Goal: Contribute content: Add original content to the website for others to see

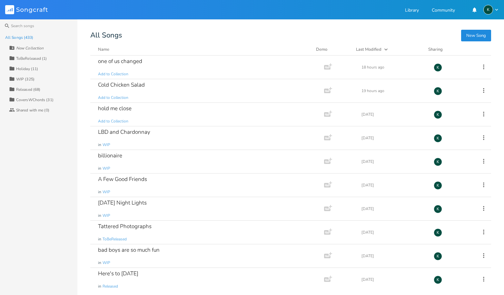
click at [469, 36] on button "New Song" at bounding box center [476, 36] width 30 height 12
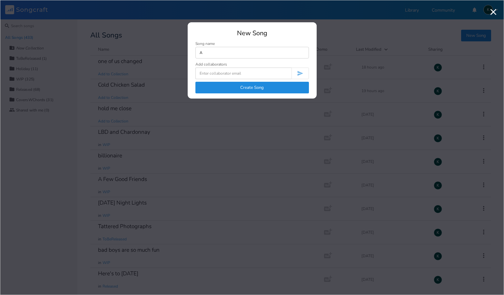
type input "A"
type input "Heal"
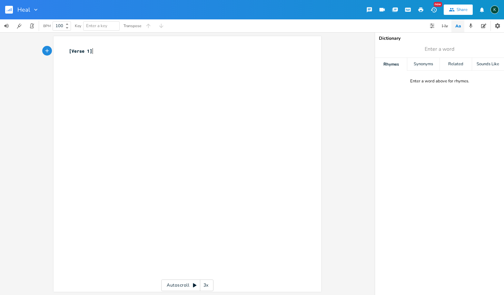
scroll to position [0, 0]
type textarea "[Verse 1]"
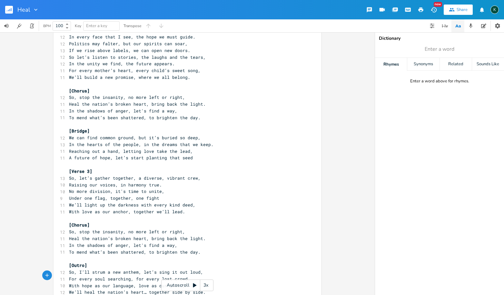
scroll to position [0, 0]
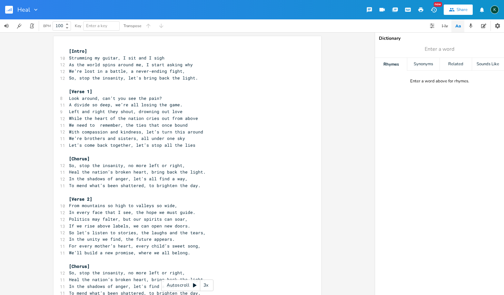
click at [35, 8] on icon "button" at bounding box center [36, 9] width 6 height 6
click at [43, 16] on span "Edit Rename" at bounding box center [42, 18] width 20 height 5
type input "s"
type input "Stop The Insanity"
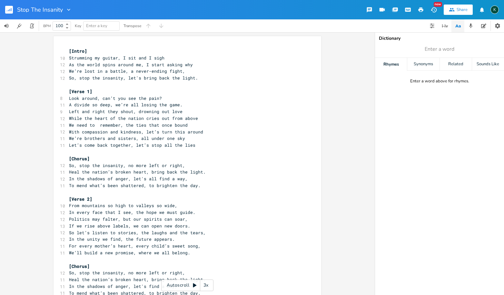
click at [108, 162] on span "So, stop the insanity, no more left or right," at bounding box center [127, 165] width 116 height 6
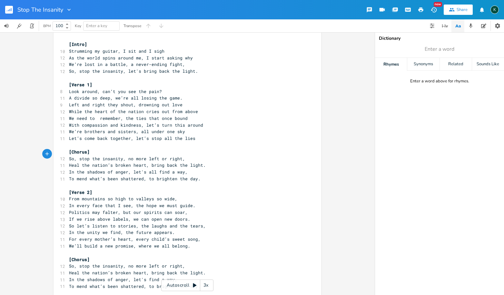
scroll to position [0, 0]
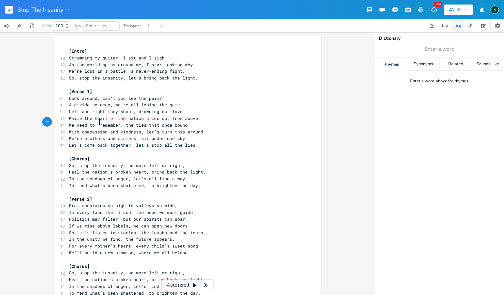
drag, startPoint x: 96, startPoint y: 122, endPoint x: 107, endPoint y: 139, distance: 19.4
click at [96, 123] on span "We need to remember, the ties that once bound" at bounding box center [128, 125] width 119 height 6
click at [146, 169] on span "Heal the nation’s broken heart, bring back the light." at bounding box center [137, 172] width 137 height 6
click at [9, 7] on rect "button" at bounding box center [9, 10] width 8 height 8
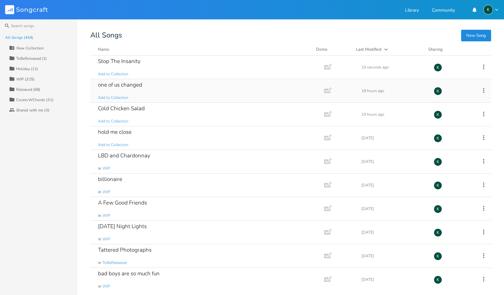
click at [133, 87] on div "one of us changed" at bounding box center [120, 84] width 44 height 5
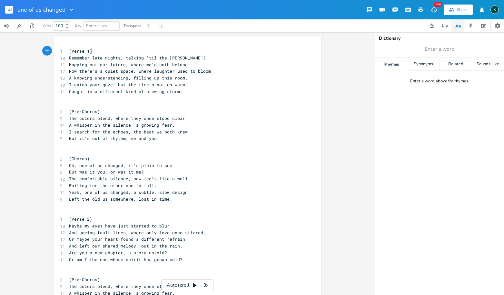
click at [79, 101] on pre "​" at bounding box center [184, 104] width 233 height 7
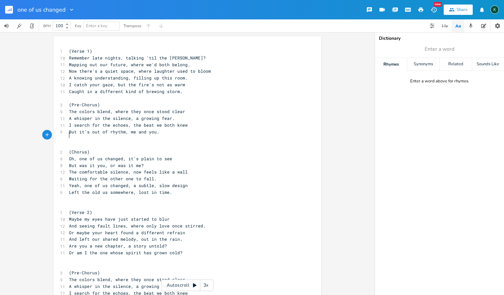
click at [72, 136] on pre "​" at bounding box center [184, 138] width 233 height 7
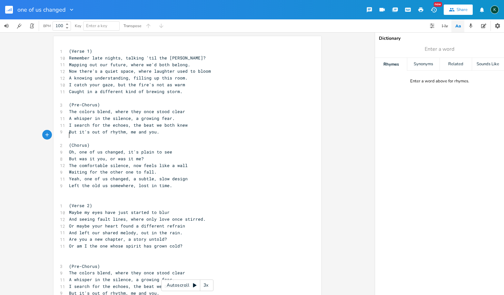
click at [77, 189] on pre "​" at bounding box center [184, 192] width 233 height 7
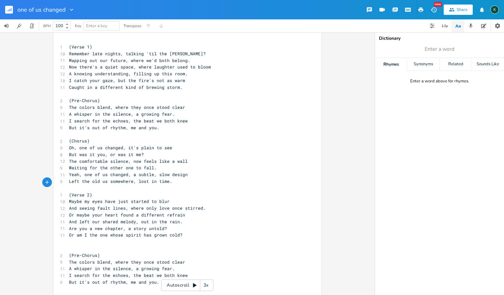
scroll to position [33, 0]
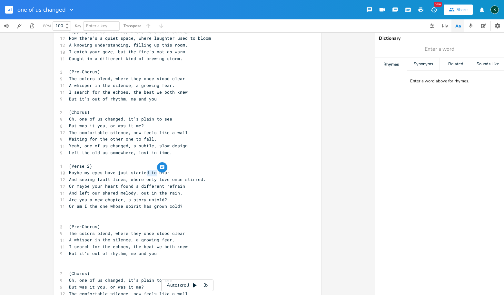
type textarea "only"
drag, startPoint x: 155, startPoint y: 174, endPoint x: 142, endPoint y: 173, distance: 12.3
click at [142, 176] on span "And seeing fault lines, where only love once stirred." at bounding box center [137, 179] width 137 height 6
click at [159, 203] on span "Or am I the one whose spirit has grown cold?" at bounding box center [126, 206] width 114 height 6
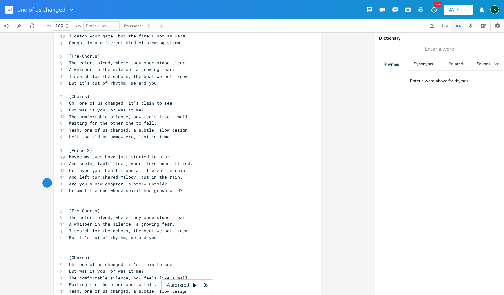
scroll to position [63, 0]
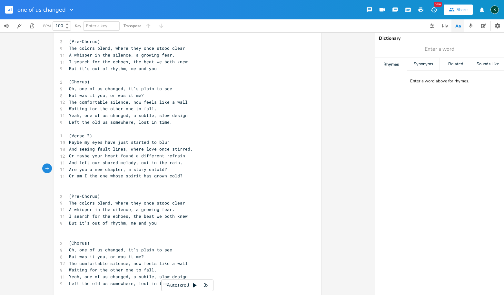
click at [77, 179] on pre "​" at bounding box center [184, 182] width 233 height 7
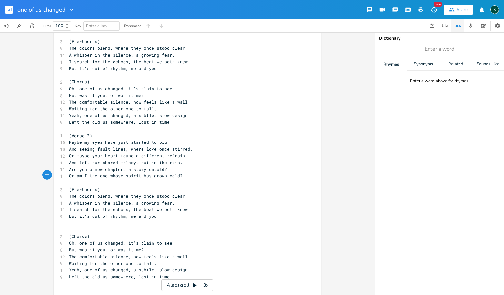
click at [68, 219] on pre "​" at bounding box center [184, 222] width 233 height 7
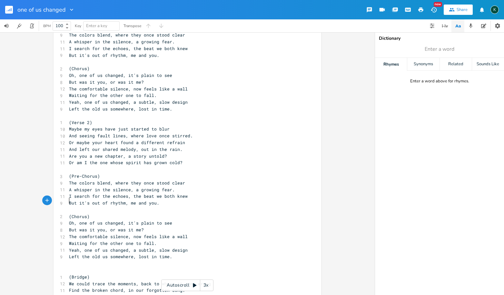
scroll to position [169, 0]
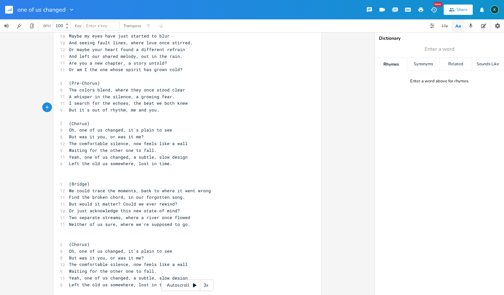
click at [71, 167] on pre "​" at bounding box center [184, 170] width 233 height 7
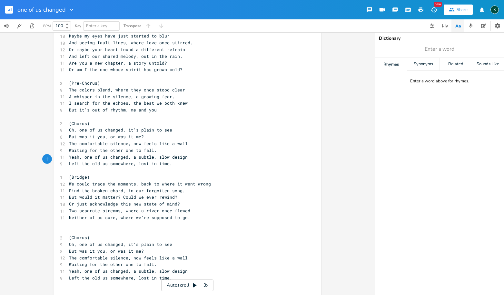
click at [69, 221] on pre "​" at bounding box center [184, 224] width 233 height 7
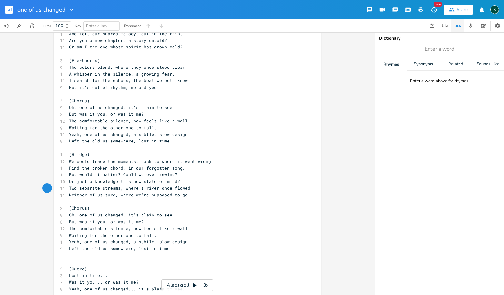
scroll to position [192, 0]
click at [74, 258] on pre "​" at bounding box center [184, 261] width 233 height 7
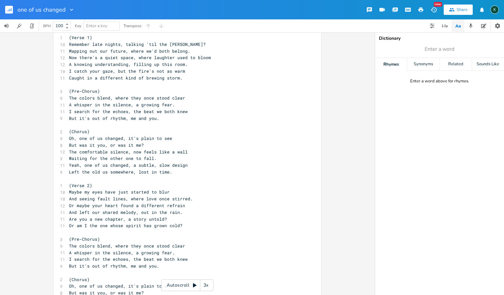
scroll to position [0, 0]
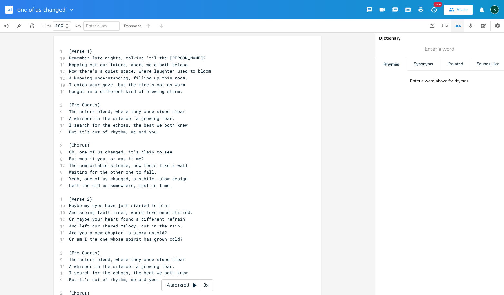
click at [71, 51] on span "(Verse 1)" at bounding box center [80, 51] width 23 height 6
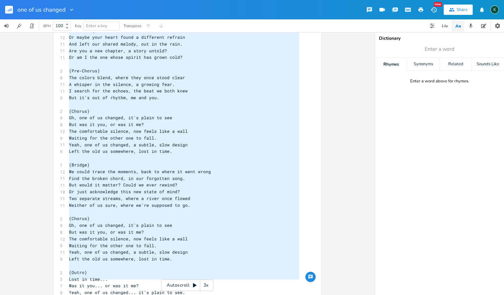
drag, startPoint x: 66, startPoint y: 50, endPoint x: 123, endPoint y: 307, distance: 263.1
click at [123, 294] on html "one of us changed New Share K BPM 100 Key Enter a key Transpose x 1 (Verse 1) 1…" at bounding box center [252, 147] width 504 height 295
type textarea "(Verse 1) Remember late nights, talking 'til the dawn? Mapping out our future, …"
click at [11, 10] on rect "button" at bounding box center [9, 10] width 8 height 8
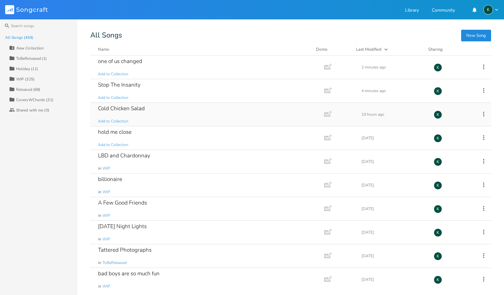
click at [132, 108] on div "Cold Chicken Salad" at bounding box center [121, 108] width 47 height 5
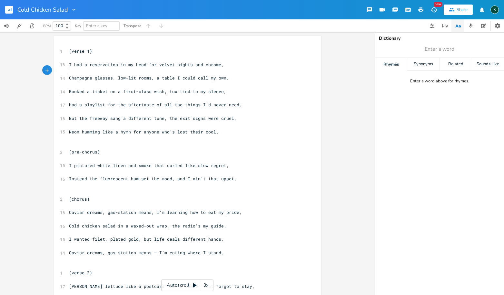
click at [72, 69] on pre "​" at bounding box center [184, 71] width 233 height 7
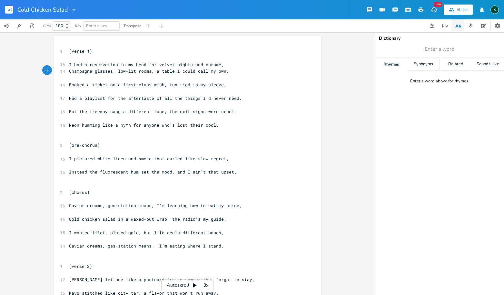
click at [72, 79] on pre "​" at bounding box center [184, 78] width 233 height 7
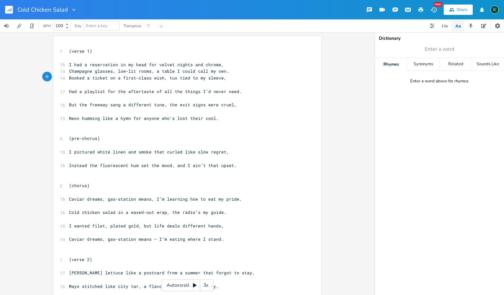
click at [72, 85] on pre "​" at bounding box center [184, 84] width 233 height 7
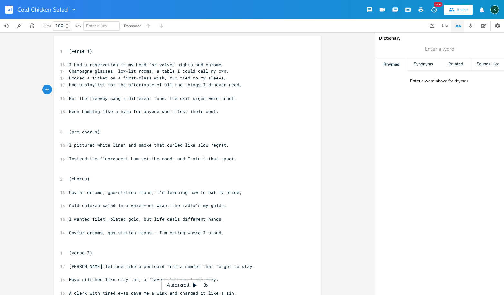
click at [74, 92] on pre "​" at bounding box center [184, 91] width 233 height 7
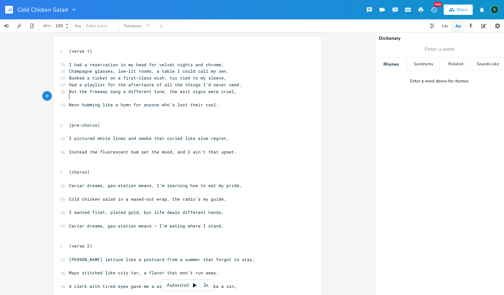
click at [74, 98] on pre "​" at bounding box center [184, 98] width 233 height 7
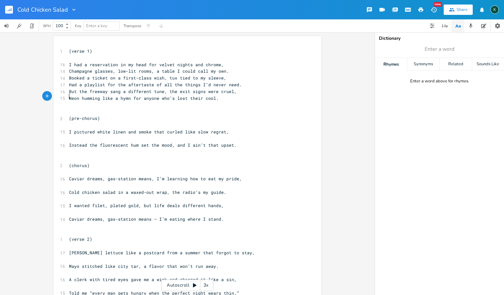
click at [80, 124] on pre "​" at bounding box center [184, 125] width 233 height 7
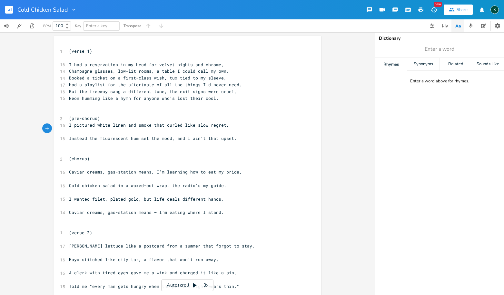
click at [73, 128] on pre "​" at bounding box center [184, 131] width 233 height 7
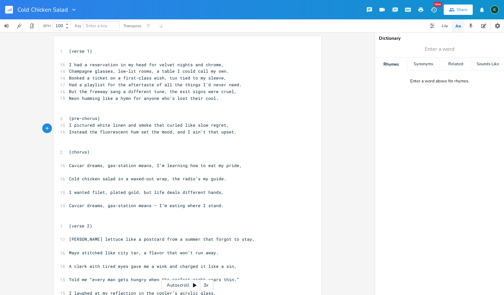
click at [68, 155] on pre "​" at bounding box center [184, 158] width 233 height 7
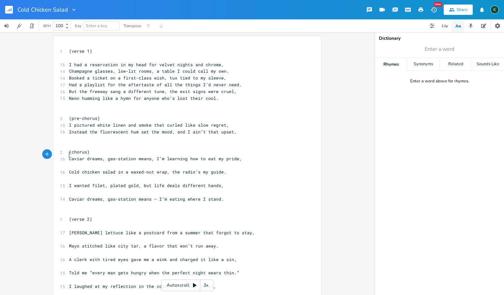
click at [69, 169] on span "Cold chicken salad in a waxed-out wrap, the radio’s my guide." at bounding box center [147, 172] width 157 height 6
click at [68, 163] on pre "​" at bounding box center [184, 165] width 233 height 7
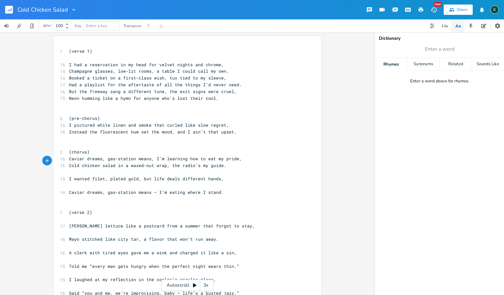
click at [70, 169] on pre "​" at bounding box center [184, 171] width 233 height 7
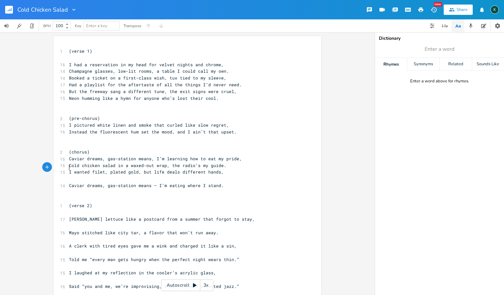
click at [72, 176] on pre "​" at bounding box center [184, 178] width 233 height 7
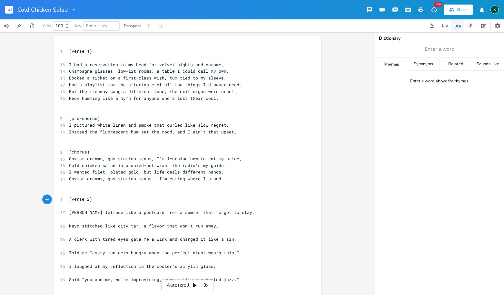
click at [73, 202] on pre "​" at bounding box center [184, 205] width 233 height 7
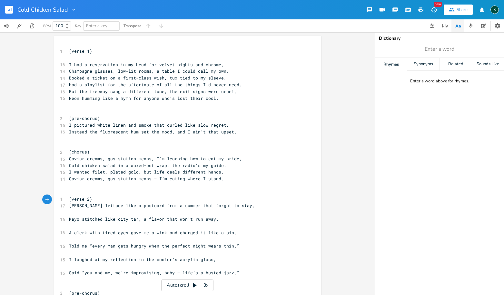
click at [71, 209] on pre "​" at bounding box center [184, 212] width 233 height 7
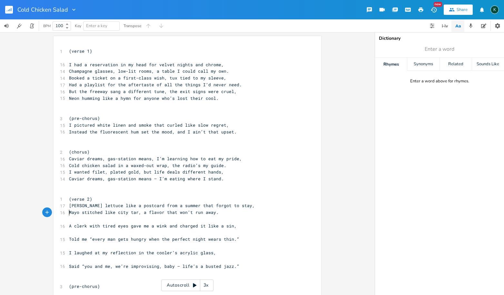
click at [73, 216] on pre "​" at bounding box center [184, 219] width 233 height 7
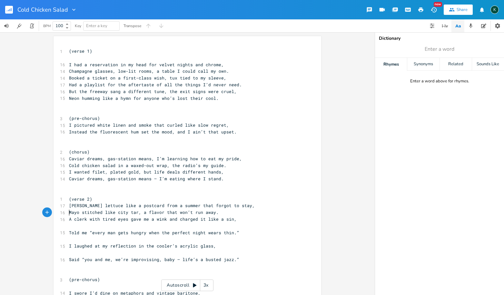
click at [73, 222] on pre "​" at bounding box center [184, 225] width 233 height 7
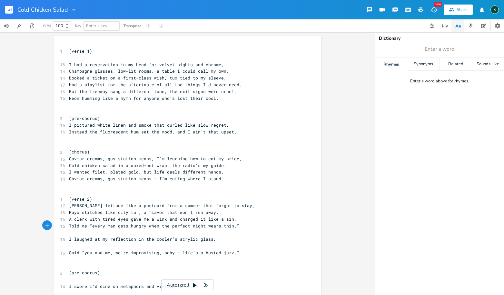
click at [72, 229] on pre "​" at bounding box center [184, 232] width 233 height 7
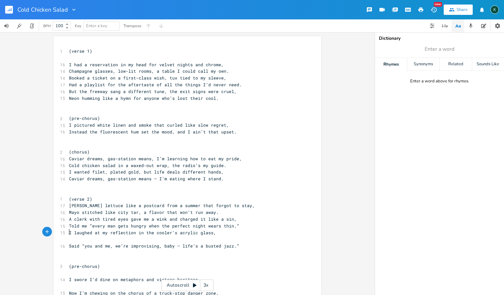
click at [71, 236] on pre "​" at bounding box center [184, 239] width 233 height 7
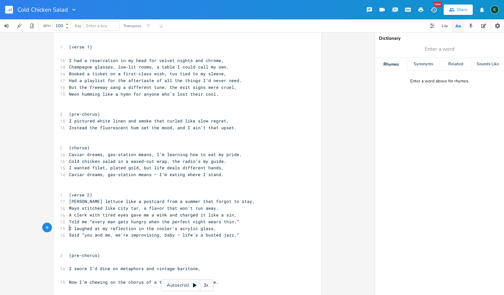
scroll to position [25, 0]
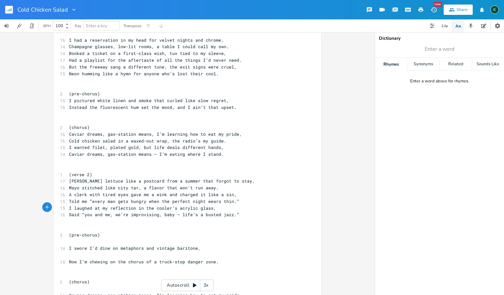
click at [68, 225] on pre "​" at bounding box center [184, 228] width 233 height 7
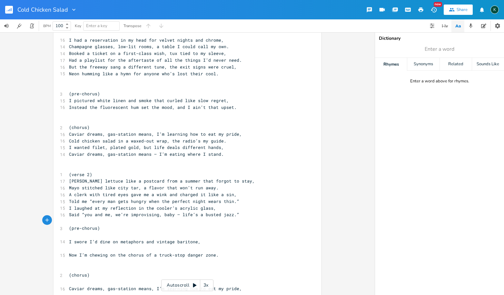
click at [70, 231] on pre "​" at bounding box center [184, 234] width 233 height 7
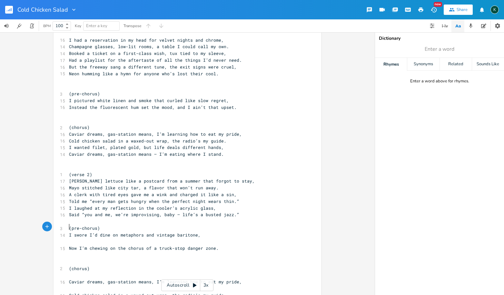
click at [70, 238] on pre "​" at bounding box center [184, 241] width 233 height 7
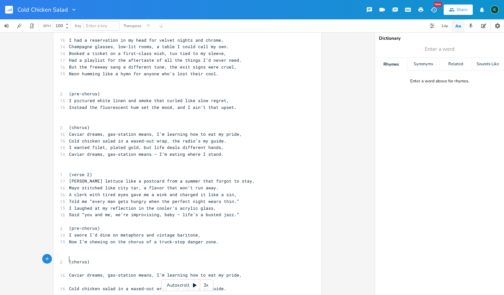
click at [72, 265] on pre "​" at bounding box center [184, 268] width 233 height 7
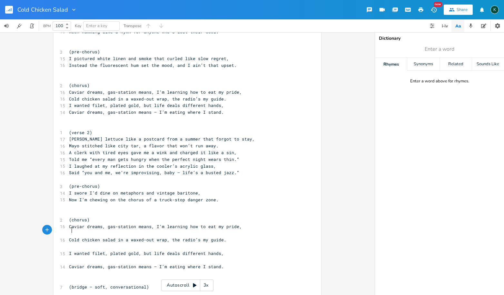
click at [69, 236] on pre "Cold chicken salad in a waxed-out wrap, the radio’s my guide." at bounding box center [184, 239] width 233 height 7
click at [69, 229] on pre "​" at bounding box center [184, 232] width 233 height 7
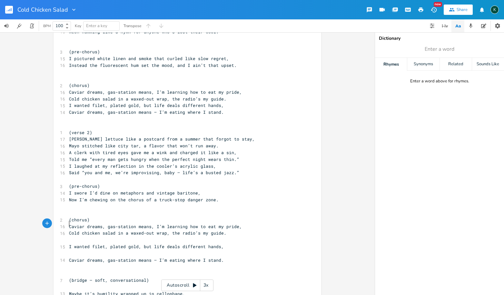
click at [69, 236] on pre "​" at bounding box center [184, 239] width 233 height 7
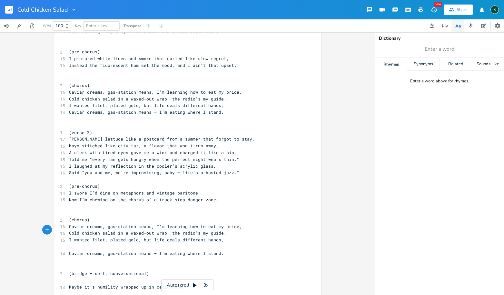
click at [69, 243] on pre "​" at bounding box center [184, 246] width 233 height 7
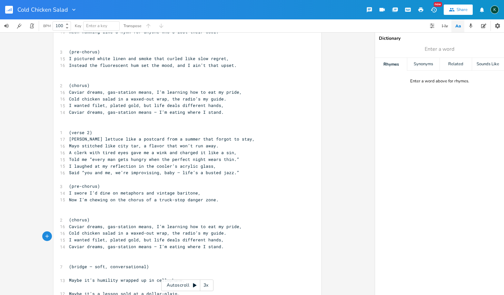
scroll to position [170, 0]
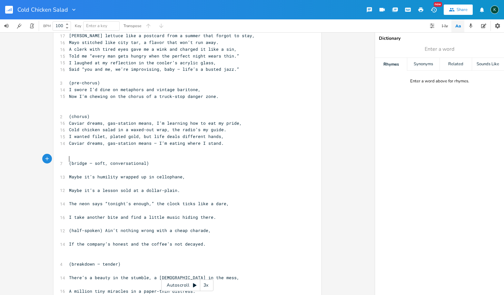
click at [70, 167] on pre "​" at bounding box center [184, 170] width 233 height 7
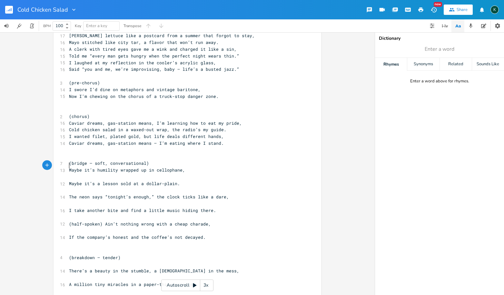
click at [72, 173] on pre "​" at bounding box center [184, 176] width 233 height 7
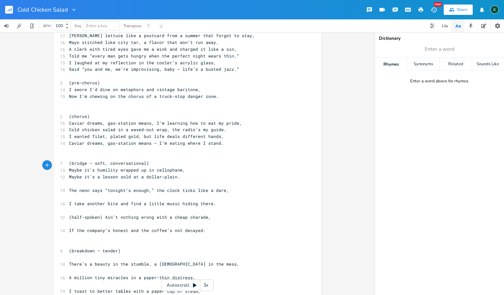
click at [73, 180] on pre "​" at bounding box center [184, 183] width 233 height 7
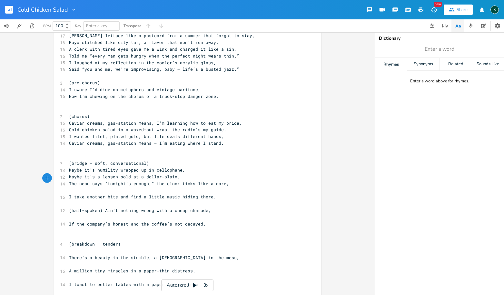
click at [73, 187] on pre "​" at bounding box center [184, 190] width 233 height 7
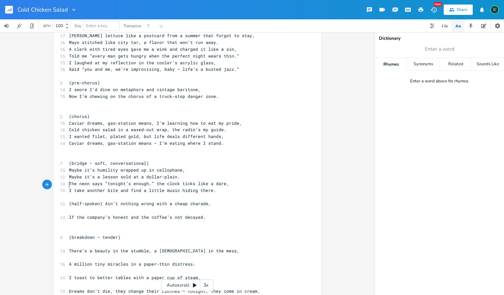
click at [75, 193] on pre "​" at bounding box center [184, 196] width 233 height 7
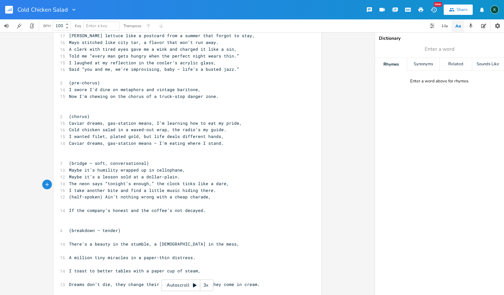
click at [73, 200] on pre "​" at bounding box center [184, 203] width 233 height 7
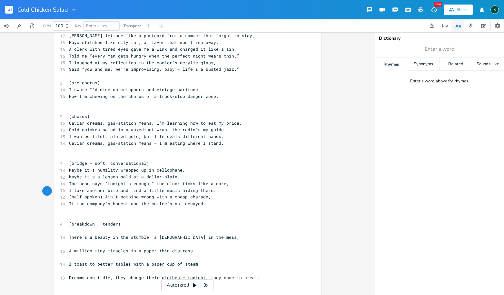
click at [72, 227] on pre "​" at bounding box center [184, 230] width 233 height 7
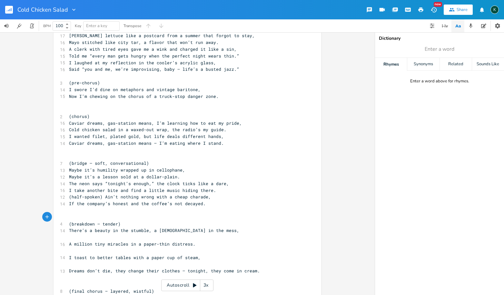
click at [82, 234] on pre "​" at bounding box center [184, 237] width 233 height 7
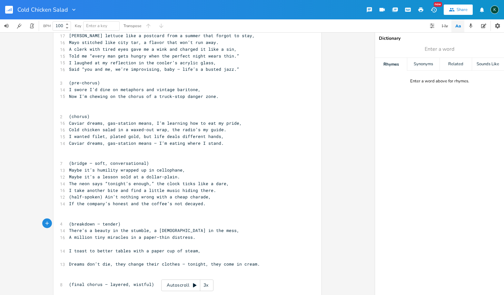
click at [79, 240] on pre "​" at bounding box center [184, 243] width 233 height 7
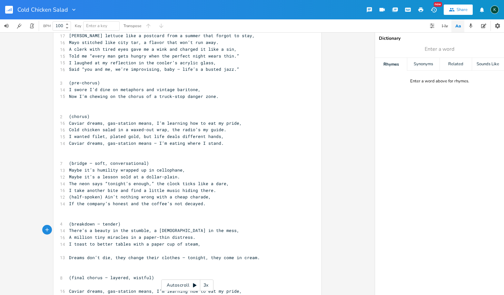
click at [76, 247] on pre "​" at bounding box center [184, 250] width 233 height 7
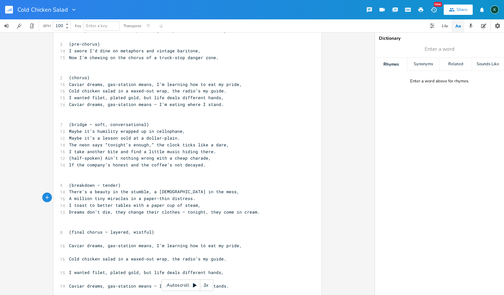
scroll to position [258, 0]
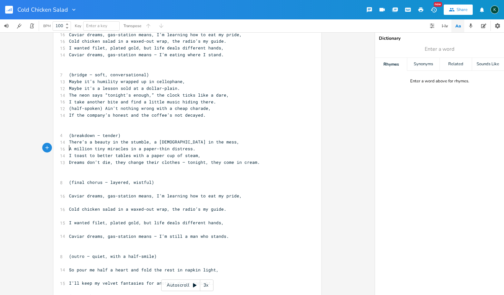
click at [73, 186] on pre "​" at bounding box center [184, 189] width 233 height 7
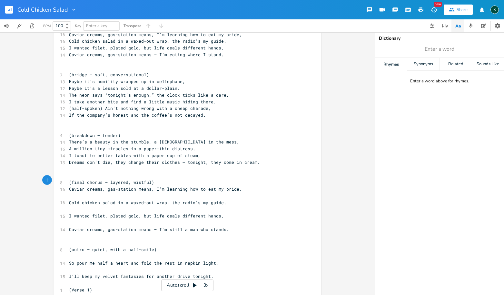
click at [71, 192] on pre "​" at bounding box center [184, 195] width 233 height 7
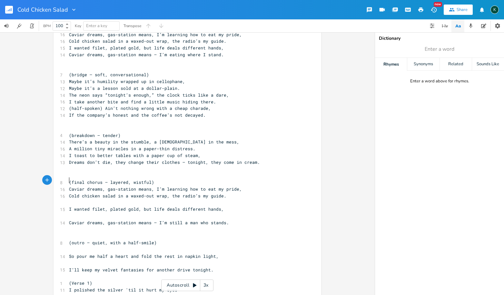
click at [71, 199] on pre "​" at bounding box center [184, 202] width 233 height 7
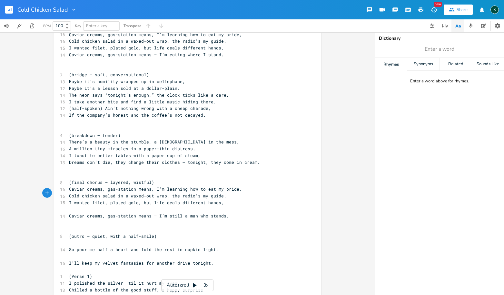
click at [73, 206] on pre "​" at bounding box center [184, 209] width 233 height 7
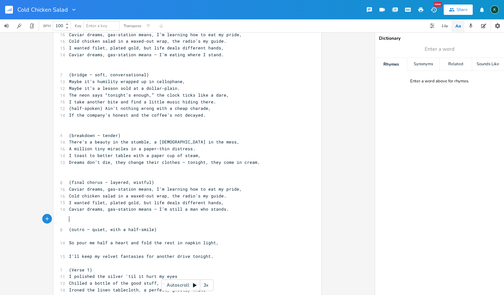
click at [72, 233] on pre "​" at bounding box center [184, 236] width 233 height 7
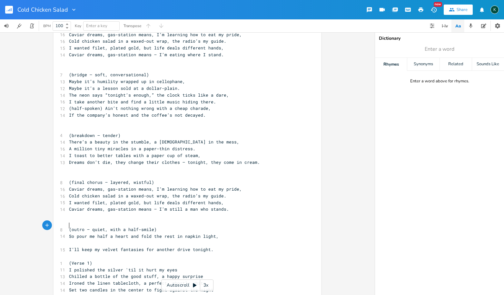
click at [72, 239] on pre "​" at bounding box center [184, 242] width 233 height 7
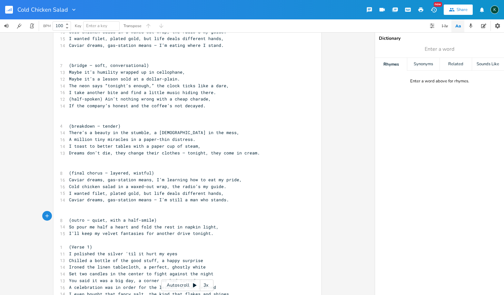
scroll to position [282, 0]
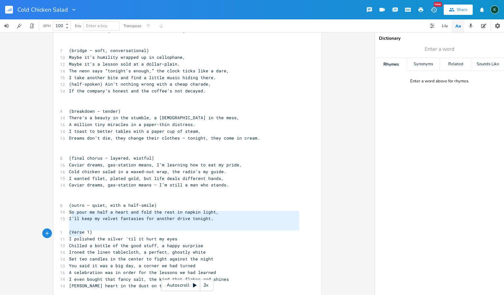
type textarea "Verse 1) I polished the silver 'til it hurt my eyes Chilled a bottle of the goo…"
drag, startPoint x: 69, startPoint y: 214, endPoint x: 79, endPoint y: 232, distance: 20.3
click at [79, 232] on div "1 (verse 1) ​ 16 I had a reservation in my head for velvet nights and chrome, 1…" at bounding box center [184, 241] width 233 height 953
click at [14, 11] on button "Back to Library" at bounding box center [11, 9] width 13 height 15
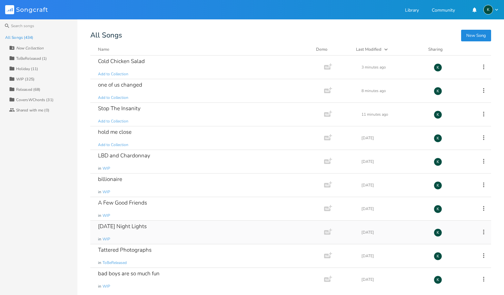
click at [136, 228] on div "Friday Night Lights" at bounding box center [122, 225] width 49 height 5
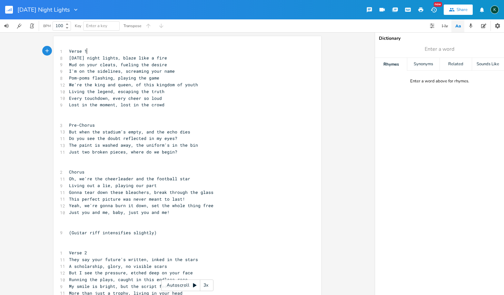
click at [96, 51] on pre "Verse 1" at bounding box center [184, 51] width 233 height 7
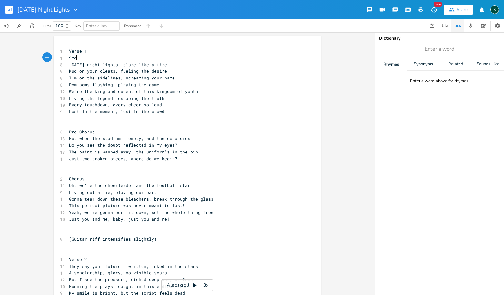
type textarea "9mal"
type textarea "(male)"
click at [88, 70] on span "Mud on your cleats, fueling the desire" at bounding box center [118, 71] width 98 height 6
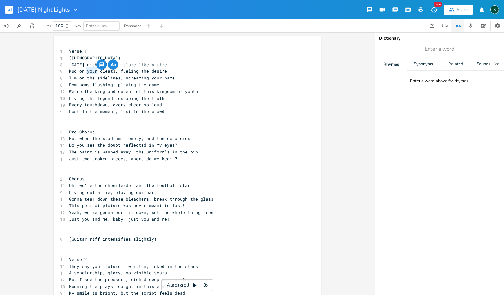
drag, startPoint x: 84, startPoint y: 70, endPoint x: 94, endPoint y: 71, distance: 10.1
click at [94, 71] on span "Mud on your cleats, fueling the desire" at bounding box center [118, 71] width 98 height 6
type textarea "my"
click at [159, 71] on pre "Mud on my cleats, fueling the desire" at bounding box center [184, 71] width 233 height 7
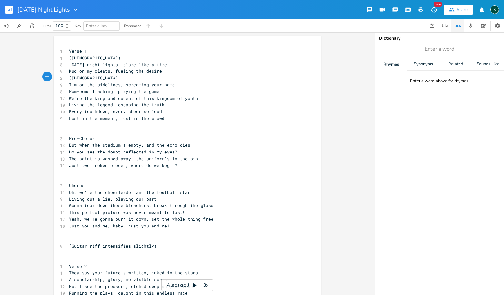
type textarea "(female)"
click at [170, 88] on pre "Pom-poms flashing, playing the game" at bounding box center [184, 91] width 233 height 7
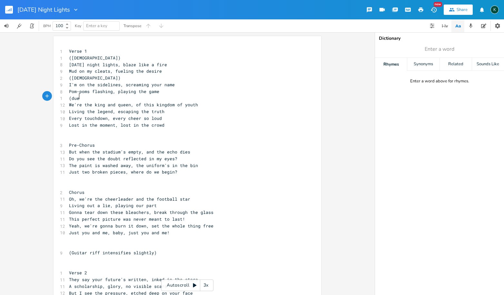
scroll to position [0, 8]
type textarea "(duet)"
drag, startPoint x: 143, startPoint y: 149, endPoint x: 173, endPoint y: 149, distance: 29.7
click at [173, 149] on span "But when the stadium's empty, and the echo dies" at bounding box center [129, 152] width 121 height 6
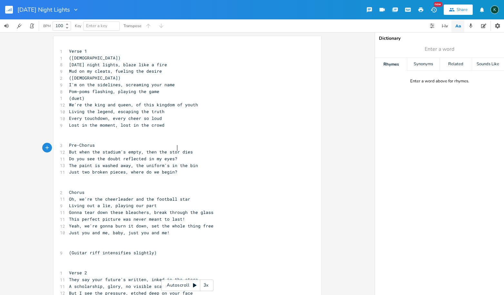
type textarea "then the story"
click at [102, 142] on pre "Pre-Chorus" at bounding box center [184, 145] width 233 height 7
click at [69, 51] on span "Verse 1" at bounding box center [78, 51] width 18 height 6
type textarea "["
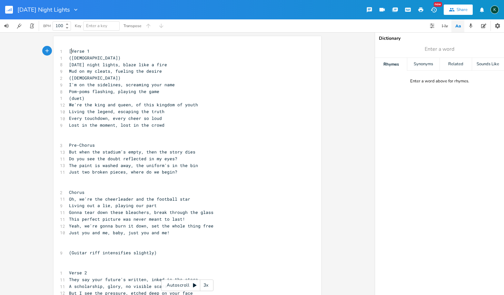
scroll to position [0, 1]
click at [90, 51] on pre "[Verse 1" at bounding box center [184, 51] width 233 height 7
type textarea "]"
click at [69, 142] on span "Pre-Chorus" at bounding box center [82, 145] width 26 height 6
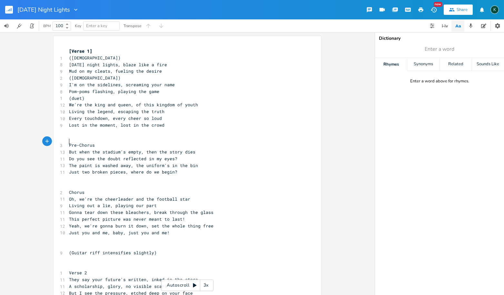
type textarea "["
click at [101, 142] on pre "[Pre-Chorus" at bounding box center [184, 145] width 233 height 7
type textarea "]"
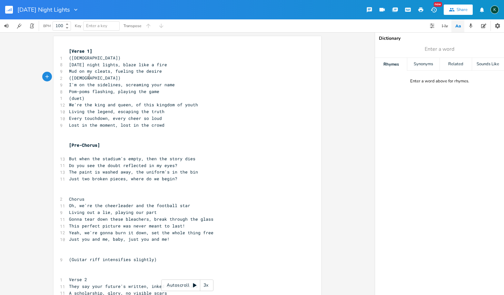
type textarea "(female)"
drag, startPoint x: 88, startPoint y: 78, endPoint x: 58, endPoint y: 78, distance: 29.4
click at [68, 78] on div "2 (female)" at bounding box center [184, 78] width 233 height 7
click at [69, 149] on pre "​" at bounding box center [184, 151] width 233 height 7
click at [94, 196] on pre "Chorus" at bounding box center [184, 199] width 233 height 7
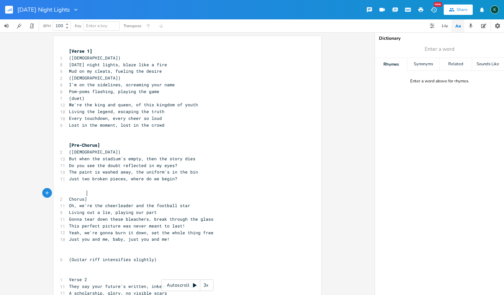
type textarea "]"
click at [68, 196] on pre "Chorus]" at bounding box center [184, 199] width 233 height 7
type textarea "p"
type textarea "["
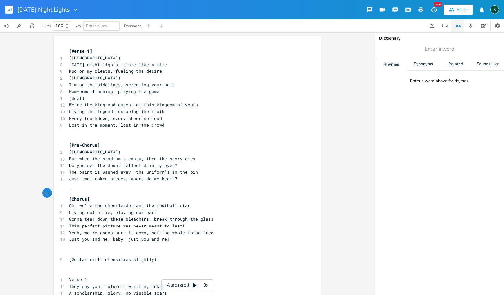
scroll to position [0, 1]
click at [91, 196] on pre "[Chorus]" at bounding box center [184, 199] width 233 height 7
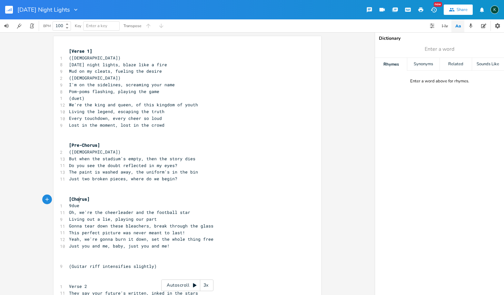
type textarea "9duet"
type textarea "(duet)"
click at [92, 216] on span "Living out a lie, playing our part" at bounding box center [113, 219] width 88 height 6
type textarea "was never meant"
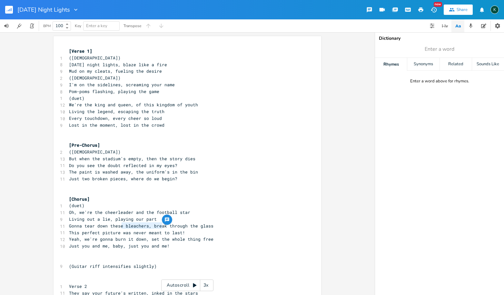
drag, startPoint x: 120, startPoint y: 226, endPoint x: 161, endPoint y: 226, distance: 41.3
click at [161, 229] on span "This perfect picture was never meant to last!" at bounding box center [127, 232] width 116 height 6
type textarea "to"
click at [161, 229] on span "This perfect picture was never meant to last!" at bounding box center [127, 232] width 116 height 6
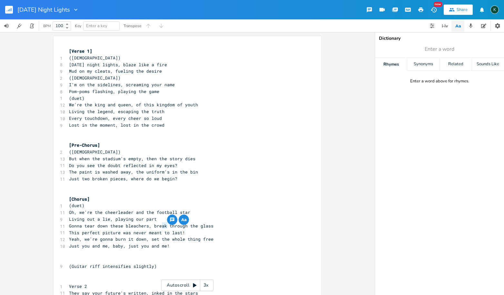
click at [145, 229] on pre "This perfect picture was never meant to last!" at bounding box center [184, 232] width 233 height 7
drag, startPoint x: 120, startPoint y: 226, endPoint x: 157, endPoint y: 225, distance: 37.1
click at [157, 229] on span "This perfect picture was never meant to last!" at bounding box center [127, 232] width 116 height 6
type textarea "is never going"
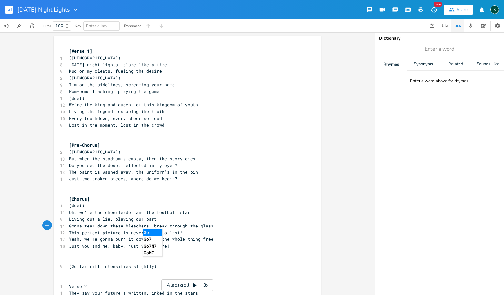
type textarea "nna"
click at [163, 229] on span "This perfect picture is never gonna to last!" at bounding box center [126, 232] width 114 height 6
click at [171, 242] on pre "Just you and me, baby, just you and me!" at bounding box center [184, 245] width 233 height 7
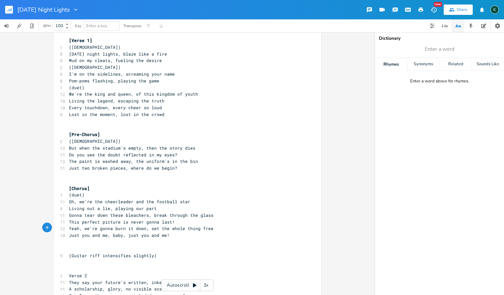
scroll to position [74, 0]
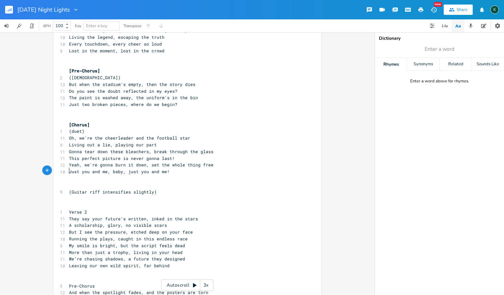
click at [86, 175] on pre "​" at bounding box center [184, 178] width 233 height 7
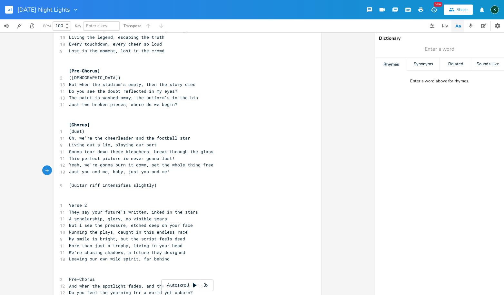
click at [76, 188] on pre "​" at bounding box center [184, 191] width 233 height 7
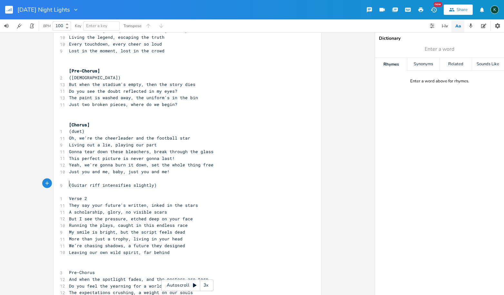
click at [69, 195] on span "Verse 2" at bounding box center [78, 198] width 18 height 6
type textarea "["
click at [88, 195] on pre "[Verse 2" at bounding box center [184, 198] width 233 height 7
type textarea "]"
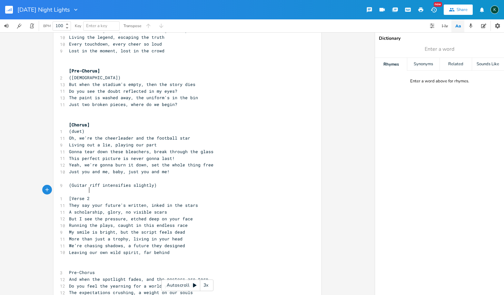
scroll to position [0, 1]
click at [109, 216] on span "But I see the pressure, etched deep on your face" at bounding box center [131, 219] width 124 height 6
type textarea "no visible scars"
drag, startPoint x: 123, startPoint y: 204, endPoint x: 162, endPoint y: 201, distance: 39.2
click at [162, 209] on span "A scholarship, glory, no visible scars" at bounding box center [118, 212] width 98 height 6
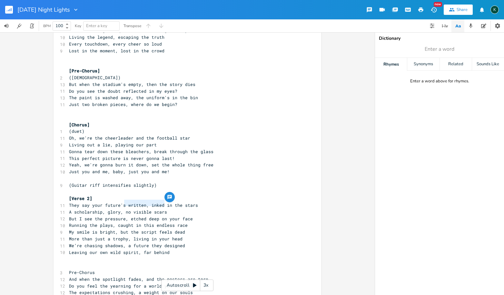
click at [230, 188] on pre "​" at bounding box center [184, 191] width 233 height 7
drag, startPoint x: 193, startPoint y: 197, endPoint x: 171, endPoint y: 197, distance: 22.6
click at [171, 202] on pre "They say your future's written, inked in the stars" at bounding box center [184, 205] width 233 height 7
type textarea "blood"
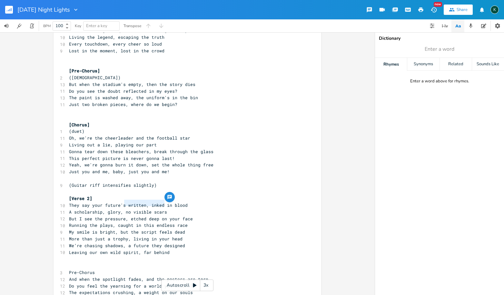
drag, startPoint x: 155, startPoint y: 204, endPoint x: 124, endPoint y: 202, distance: 31.0
click at [124, 208] on pre "A scholarship, glory, no visible scars" at bounding box center [184, 211] width 233 height 7
type textarea "saturday's"
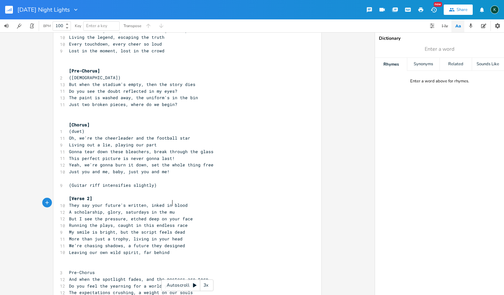
type textarea "s in the mud"
click at [125, 209] on span "A scholarship, glory, saturdays in the mud" at bounding box center [123, 212] width 108 height 6
type textarea "S"
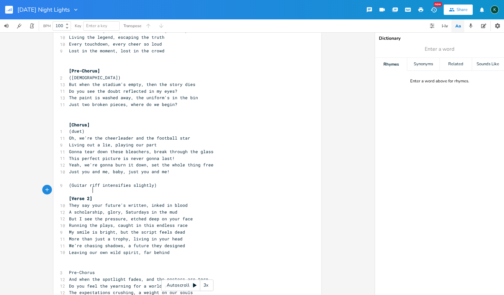
click at [102, 195] on pre "[Verse 2]" at bounding box center [184, 198] width 233 height 7
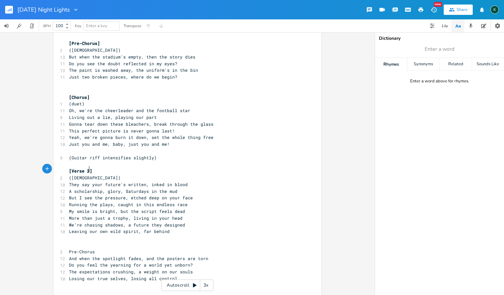
scroll to position [103, 0]
click at [72, 240] on pre "​" at bounding box center [184, 243] width 233 height 7
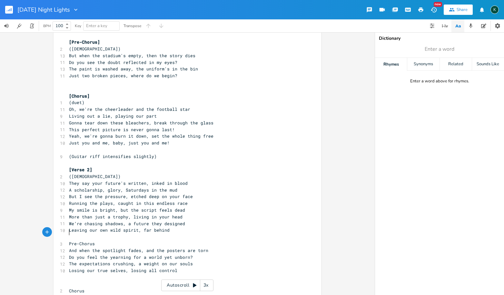
click at [92, 240] on span "Pre-Chorus" at bounding box center [82, 243] width 26 height 6
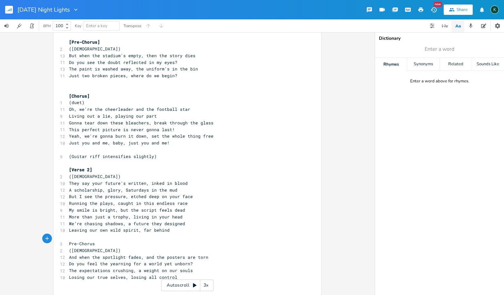
click at [75, 247] on span "(female)" at bounding box center [95, 250] width 52 height 6
click at [101, 274] on span "Losing our true selves, losing all control" at bounding box center [123, 277] width 108 height 6
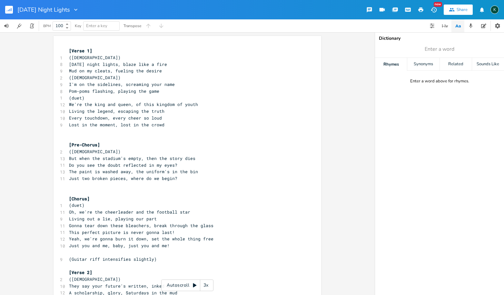
scroll to position [0, 0]
type textarea "Mud on my cleats"
drag, startPoint x: 68, startPoint y: 71, endPoint x: 106, endPoint y: 71, distance: 38.4
click at [106, 71] on span "Mud on my cleats, fueling the desire" at bounding box center [115, 71] width 93 height 6
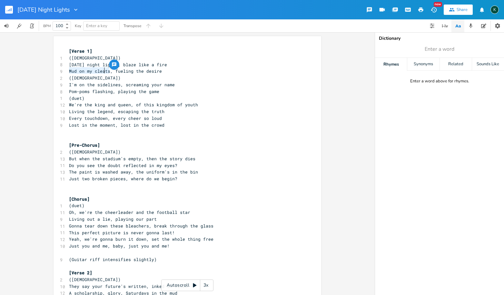
click at [103, 70] on span "Mud on my cleats, fueling the desire" at bounding box center [115, 71] width 93 height 6
type textarea "on my cleats"
drag, startPoint x: 108, startPoint y: 72, endPoint x: 78, endPoint y: 71, distance: 30.0
click at [78, 71] on span "Mud on my cleats, fueling the desire" at bounding box center [115, 71] width 93 height 6
type textarea "u"
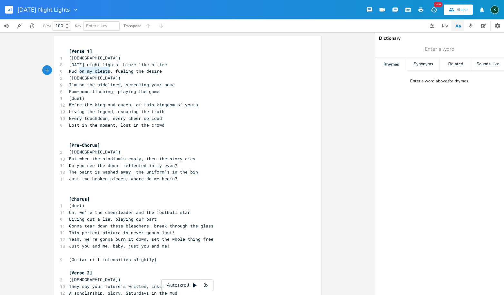
drag, startPoint x: 71, startPoint y: 70, endPoint x: 67, endPoint y: 69, distance: 4.6
click at [69, 69] on span "Mud on my cleats, fueling the desire" at bounding box center [115, 71] width 93 height 6
click at [68, 69] on pre "Mud on my cleats, fueling the desire" at bounding box center [184, 71] width 233 height 7
drag, startPoint x: 67, startPoint y: 71, endPoint x: 107, endPoint y: 72, distance: 40.0
click at [107, 72] on span "Mud on my cleats, fueling the desire" at bounding box center [115, 71] width 93 height 6
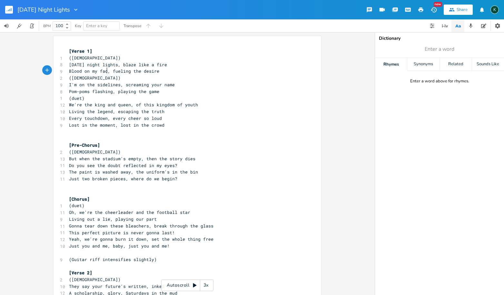
type textarea "Blood on my face"
type textarea "ing the"
drag, startPoint x: 141, startPoint y: 70, endPoint x: 124, endPoint y: 71, distance: 17.4
click at [124, 71] on span "Blood on my face, fueling the desire" at bounding box center [115, 71] width 93 height 6
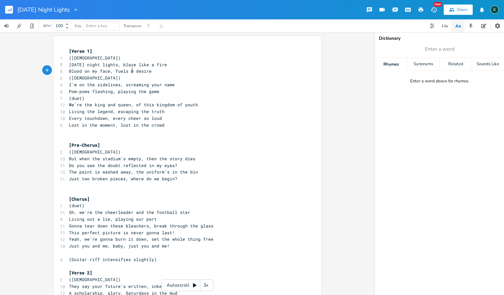
type textarea "ls my"
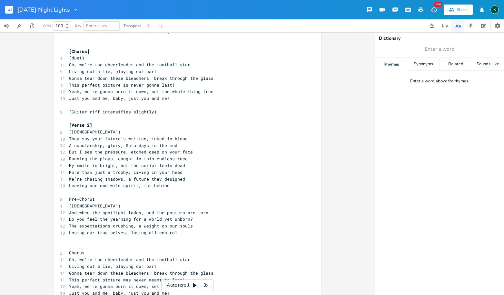
scroll to position [155, 0]
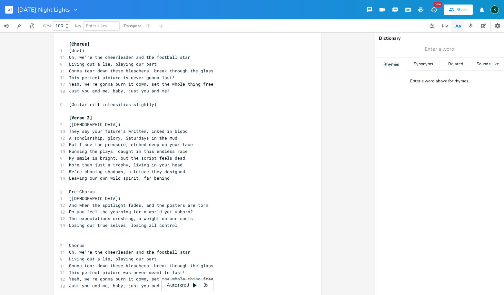
click at [94, 242] on pre "Chorus" at bounding box center [184, 245] width 233 height 7
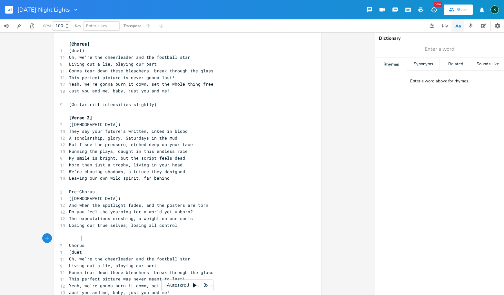
scroll to position [0, 8]
type textarea "(duet)"
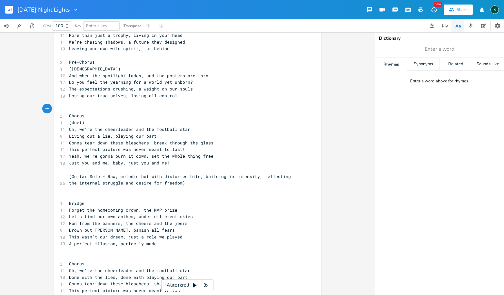
scroll to position [315, 0]
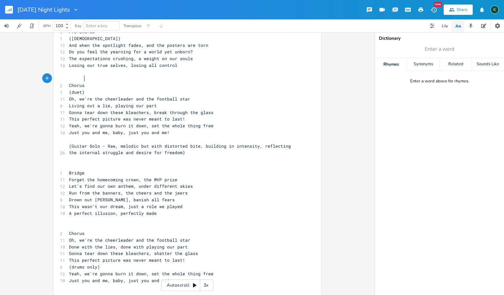
click at [90, 230] on pre "Chorus" at bounding box center [184, 233] width 233 height 7
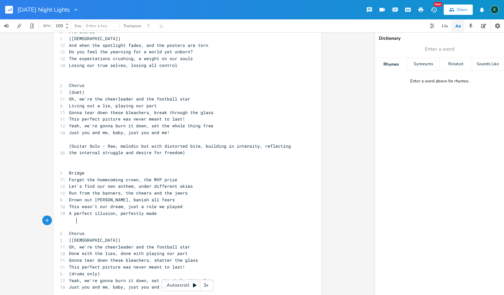
click at [76, 237] on span "(female)" at bounding box center [95, 240] width 52 height 6
type textarea "(male)"
drag, startPoint x: 112, startPoint y: 222, endPoint x: 60, endPoint y: 221, distance: 51.3
click at [68, 237] on div "1 (male)" at bounding box center [184, 240] width 233 height 7
click at [60, 237] on div "1" at bounding box center [60, 240] width 0 height 7
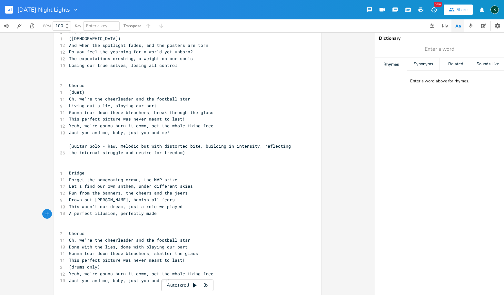
scroll to position [316, 0]
click at [90, 168] on pre "Bridge" at bounding box center [184, 171] width 233 height 7
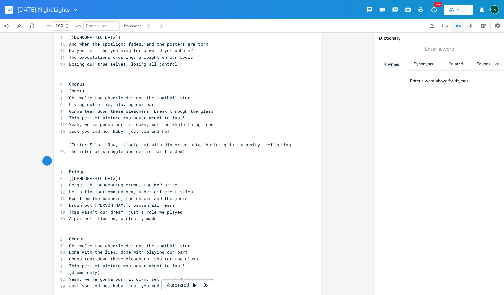
click at [140, 182] on span "Forget the homecoming crown, the MVP prize" at bounding box center [123, 185] width 108 height 6
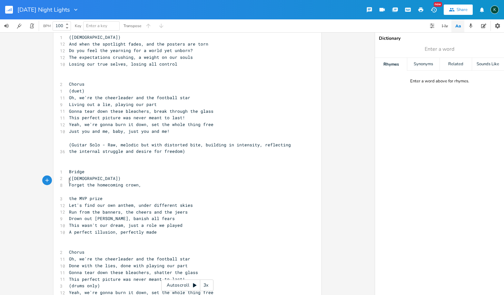
click at [74, 188] on pre "​" at bounding box center [184, 191] width 233 height 7
click at [75, 175] on span "(female)" at bounding box center [95, 178] width 52 height 6
click at [114, 195] on pre "the MVP prize" at bounding box center [184, 198] width 233 height 7
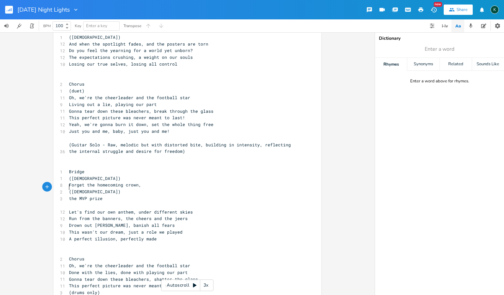
type textarea "9"
type textarea "(duet)"
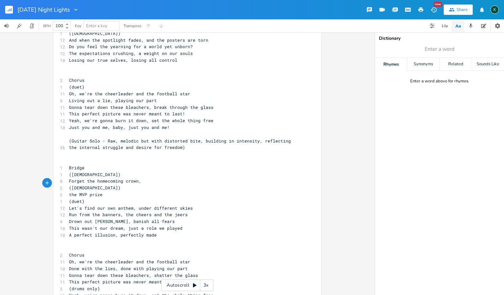
scroll to position [362, 0]
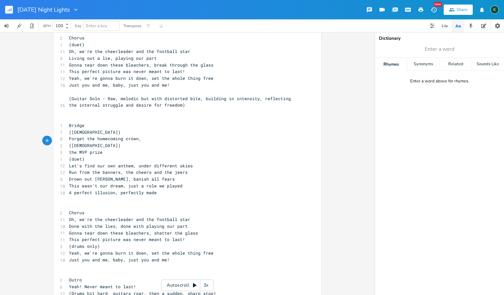
click at [87, 209] on pre "Chorus" at bounding box center [184, 212] width 233 height 7
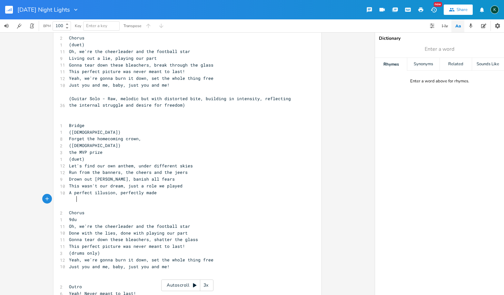
type textarea "9due"
type textarea "(duet)"
click at [172, 176] on pre "Drown out the whispers, banish all fears" at bounding box center [184, 179] width 233 height 7
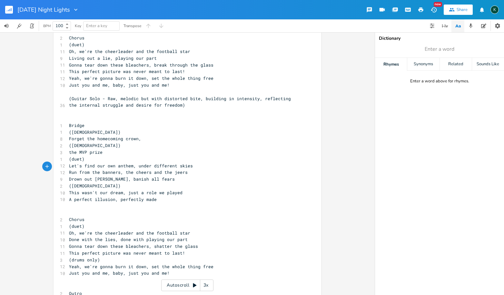
click at [75, 183] on span "(female)" at bounding box center [95, 186] width 52 height 6
click at [185, 189] on pre "This wasn't our dream, just a role we played" at bounding box center [184, 192] width 233 height 7
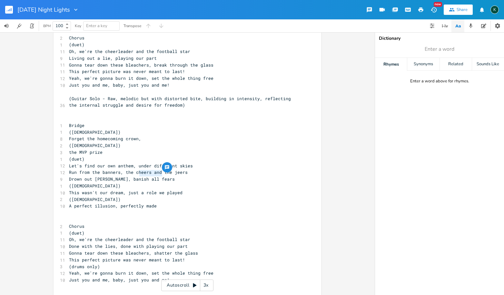
drag, startPoint x: 138, startPoint y: 174, endPoint x: 159, endPoint y: 175, distance: 21.3
click at [159, 189] on span "This wasn't our dream, just a role we played" at bounding box center [126, 192] width 114 height 6
type textarea "roles we both"
click at [142, 223] on pre "Chorus" at bounding box center [184, 226] width 233 height 7
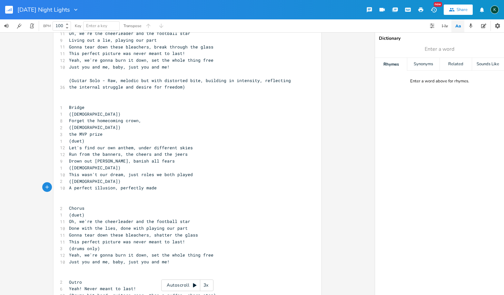
scroll to position [381, 0]
click at [141, 224] on span "Done with the lies, done with playing our part" at bounding box center [128, 227] width 119 height 6
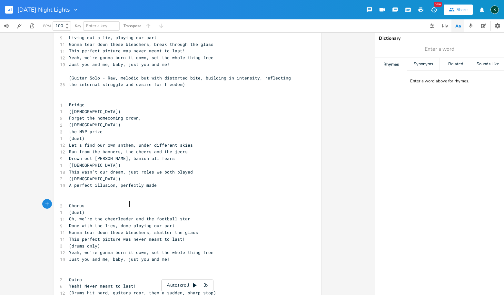
scroll to position [392, 0]
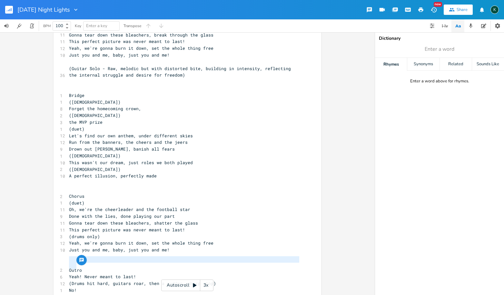
type textarea "No!"
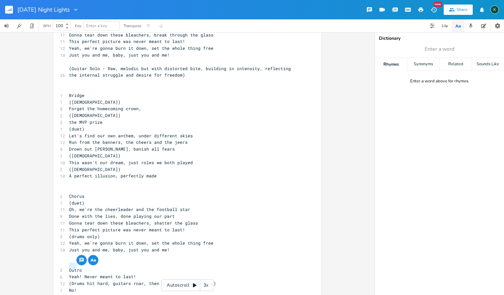
drag, startPoint x: 123, startPoint y: 267, endPoint x: 57, endPoint y: 265, distance: 65.6
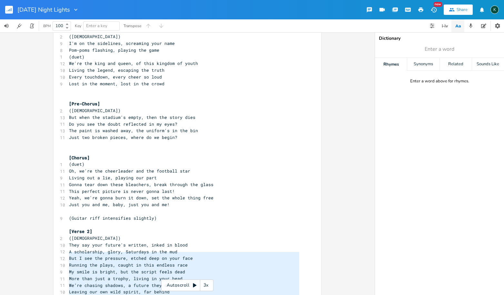
scroll to position [39, 0]
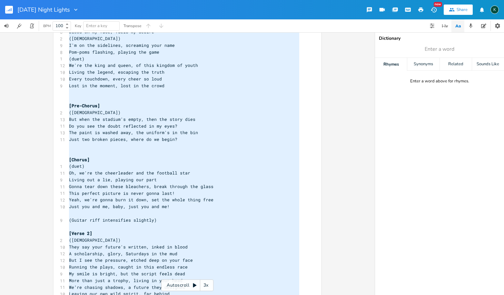
drag, startPoint x: 151, startPoint y: 267, endPoint x: 93, endPoint y: 27, distance: 246.8
click at [31, 0] on html "Friday Night Lights New Share K BPM 100 Key Enter a key Transpose x [Verse 1] 1…" at bounding box center [252, 147] width 504 height 295
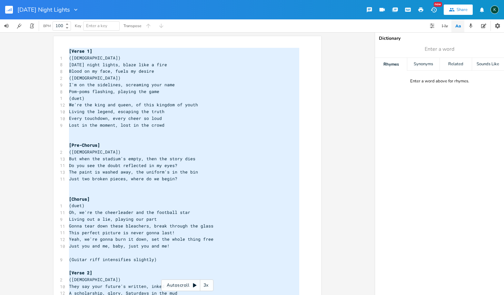
scroll to position [451, 0]
type textarea "[Verse 1] (male) Friday night lights, blaze like a fire Blood on my face, fuels…"
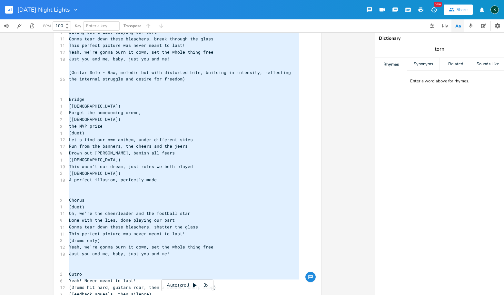
type input "torn"
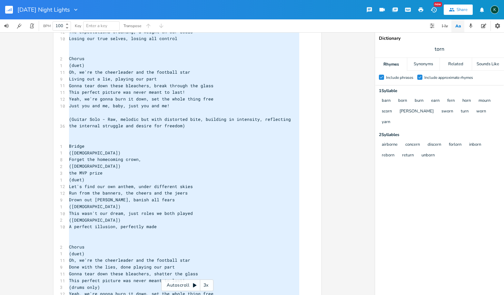
scroll to position [392, 0]
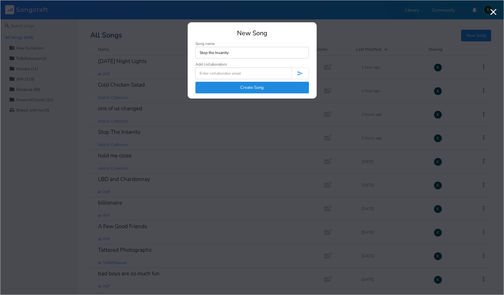
type input "Stop the Insanity"
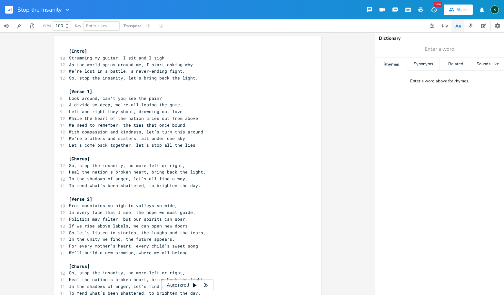
click at [68, 11] on icon "button" at bounding box center [67, 9] width 6 height 6
click at [74, 31] on span "Collection Collections" at bounding box center [77, 29] width 26 height 5
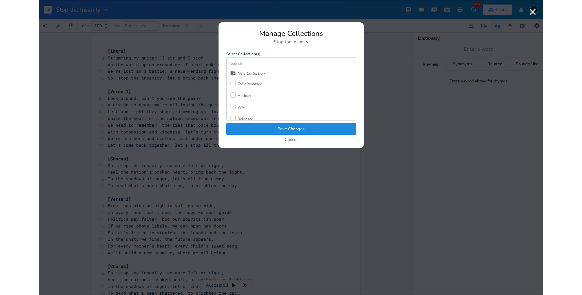
scroll to position [3, 0]
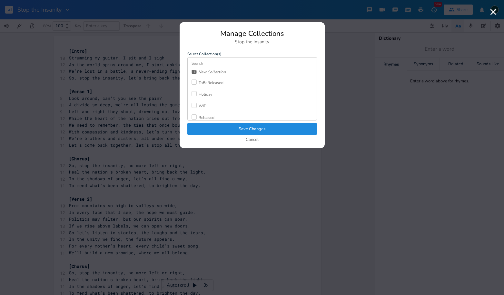
click at [205, 116] on div "Released" at bounding box center [207, 118] width 16 height 4
click at [216, 129] on button "Save Changes" at bounding box center [252, 129] width 130 height 12
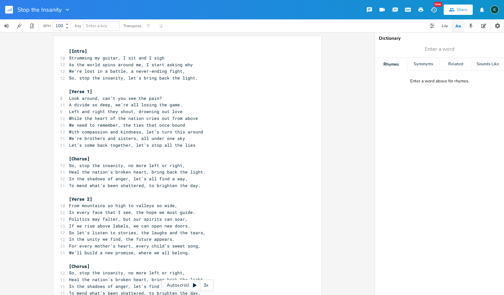
click at [6, 7] on rect "button" at bounding box center [9, 10] width 8 height 8
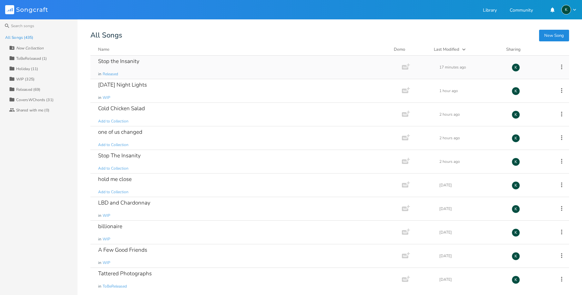
click at [132, 61] on div "Stop the Insanity" at bounding box center [118, 60] width 41 height 5
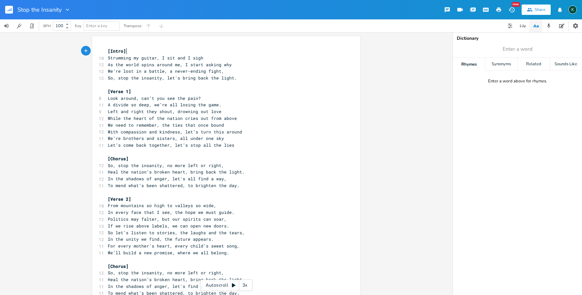
scroll to position [0, 0]
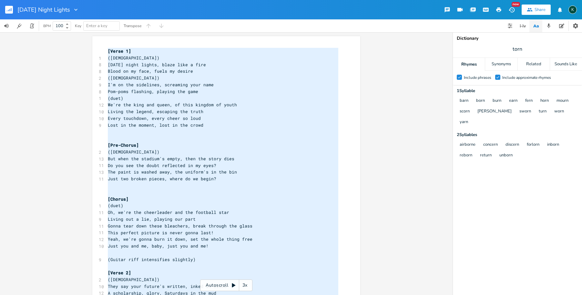
type textarea "[Verse 1] ([DEMOGRAPHIC_DATA]) [DATE] night lights, blaze like a fire Blood on …"
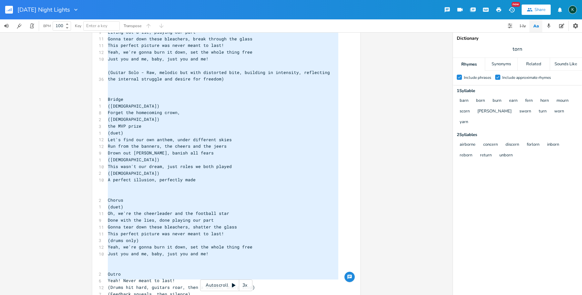
click at [10, 10] on icon "button" at bounding box center [9, 10] width 1 height 2
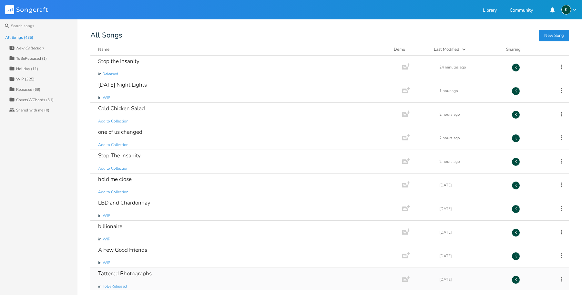
click at [142, 270] on div "Tattered Photographs" at bounding box center [125, 272] width 54 height 5
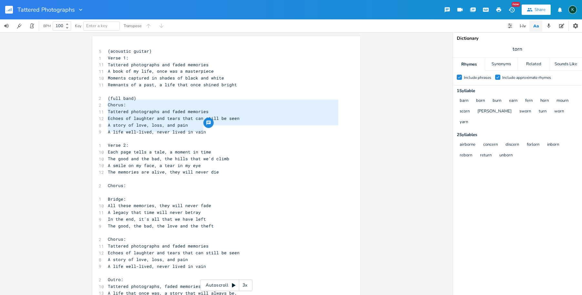
drag, startPoint x: 203, startPoint y: 129, endPoint x: 69, endPoint y: 104, distance: 136.7
click at [69, 104] on div "Chorus: Tattered photographs and faded memories Echoes of laughter and tears th…" at bounding box center [226, 163] width 452 height 262
type textarea "​Chorus: Tattered photographs and faded memories Echoes of laughter and tears t…"
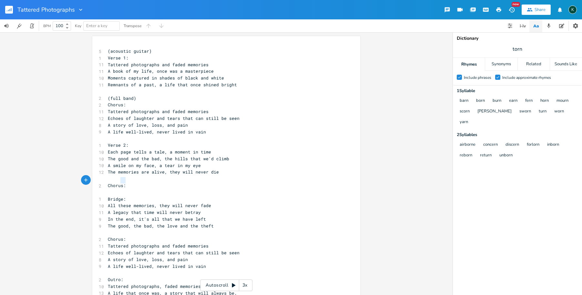
type textarea "Chorus:"
drag, startPoint x: 129, startPoint y: 182, endPoint x: 84, endPoint y: 180, distance: 44.9
click at [84, 180] on div "Chorus: x 5 (acoustic guitar) 1 Verse 1: 11 Tattered photographs and faded memo…" at bounding box center [226, 163] width 452 height 262
paste textarea
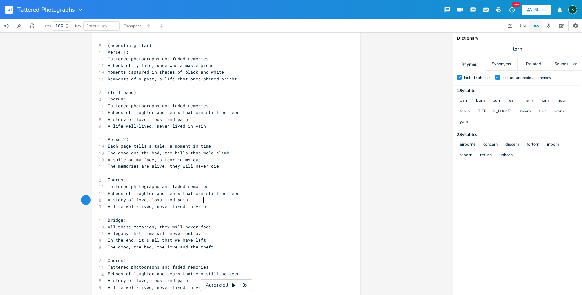
scroll to position [0, 0]
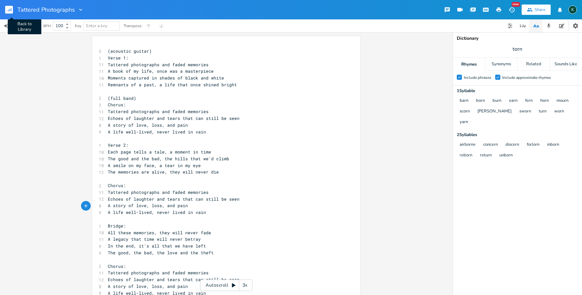
click at [12, 10] on rect "button" at bounding box center [9, 10] width 8 height 8
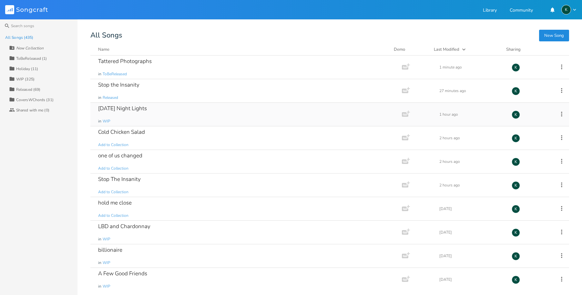
click at [123, 106] on div "Friday Night Lights" at bounding box center [122, 108] width 49 height 5
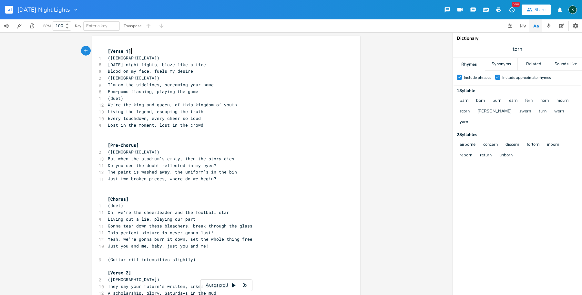
scroll to position [0, 0]
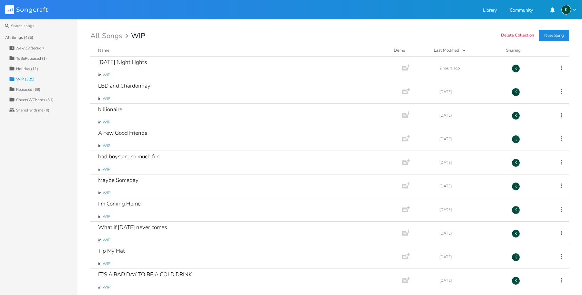
scroll to position [4024, 0]
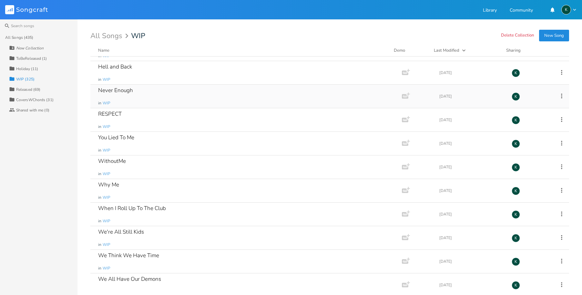
click at [124, 91] on div "Never Enough" at bounding box center [115, 89] width 35 height 5
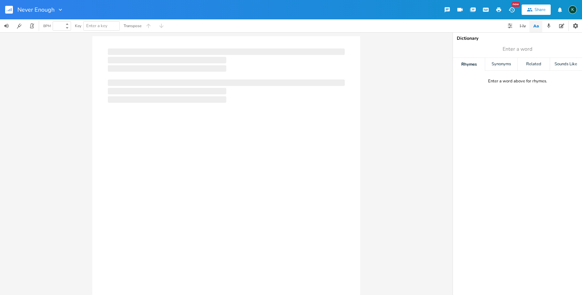
type input "100"
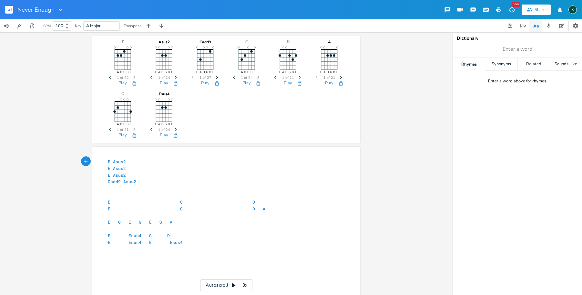
click at [59, 9] on icon "button" at bounding box center [60, 9] width 6 height 6
click at [67, 39] on span "Delete Delete" at bounding box center [64, 40] width 17 height 5
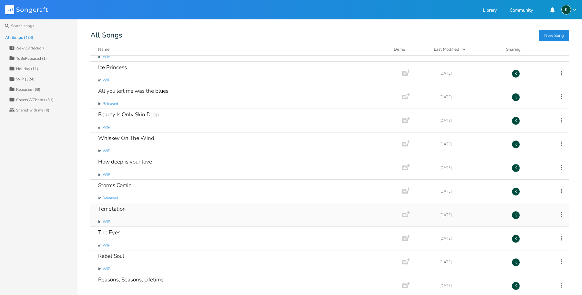
scroll to position [973, 0]
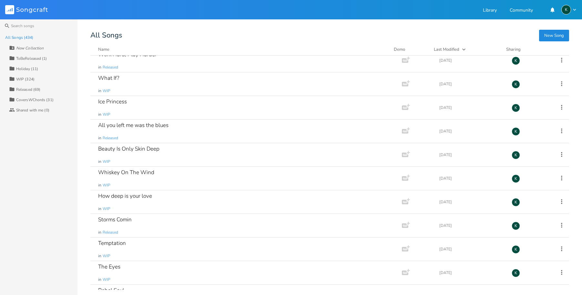
click at [24, 77] on div "WIP (324)" at bounding box center [25, 79] width 18 height 4
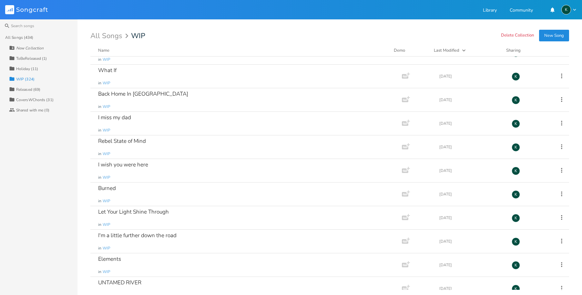
scroll to position [2676, 0]
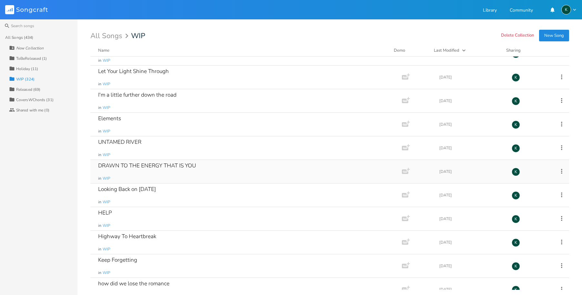
click at [167, 163] on div "DRAWN TO THE ENERGY THAT IS YOU" at bounding box center [147, 165] width 98 height 5
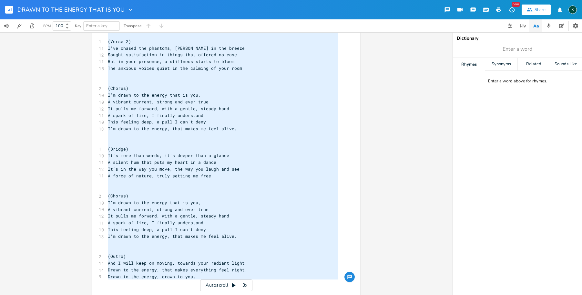
drag, startPoint x: 106, startPoint y: 49, endPoint x: 208, endPoint y: 246, distance: 221.4
click at [224, 294] on html "DRAWN TO THE ENERGY THAT IS YOU New Share K BPM 100 Key Enter a key Transpose x…" at bounding box center [291, 147] width 582 height 295
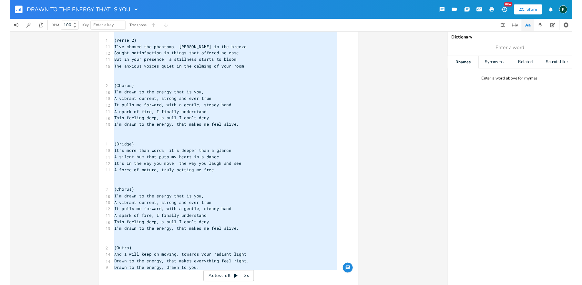
scroll to position [263, 0]
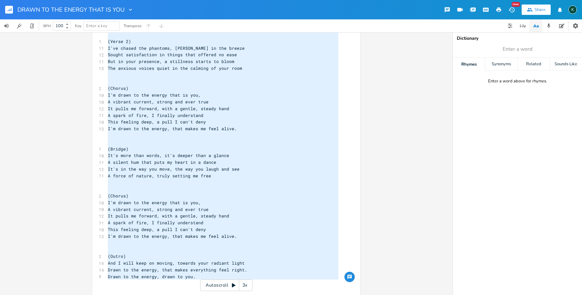
type textarea "(Verse 1) The world spins 'round, a blurry, [PERSON_NAME] haze Lost in the echo…"
click at [11, 9] on icon "button" at bounding box center [11, 9] width 1 height 3
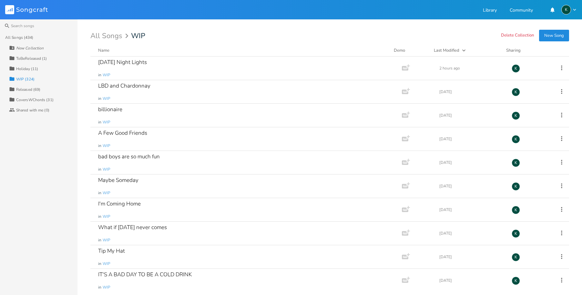
click at [322, 29] on div "Search All Songs (434) New Collection Collection ToBeReleased (1) Collection Ho…" at bounding box center [291, 156] width 582 height 275
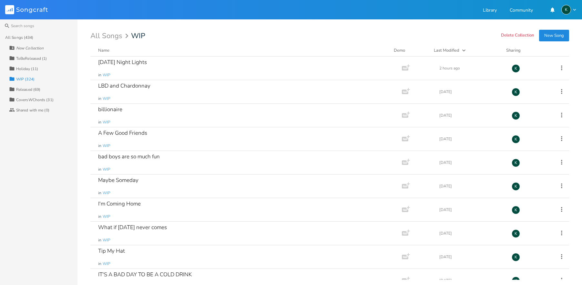
click at [551, 35] on button "New Song" at bounding box center [554, 36] width 30 height 12
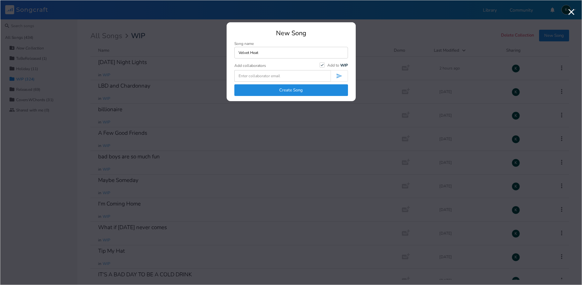
type input "Velvet Heat"
click at [279, 90] on button "Create Song" at bounding box center [291, 90] width 114 height 12
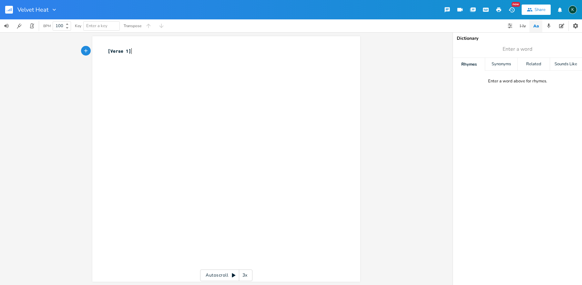
scroll to position [0, 0]
type textarea "[Verse 1]"
drag, startPoint x: 163, startPoint y: 53, endPoint x: 96, endPoint y: 49, distance: 66.9
click at [96, 49] on div "[Verse 1] x [Verse 1] ​" at bounding box center [226, 158] width 268 height 245
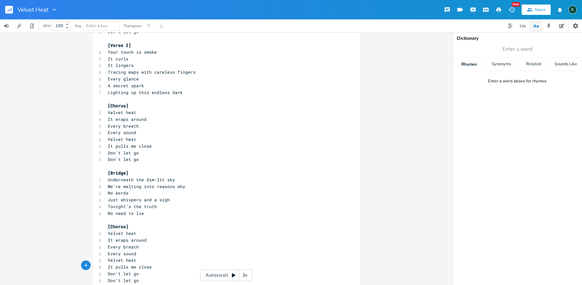
click at [51, 9] on icon "button" at bounding box center [54, 9] width 6 height 6
click at [76, 29] on span "Collection Collections" at bounding box center [63, 29] width 26 height 5
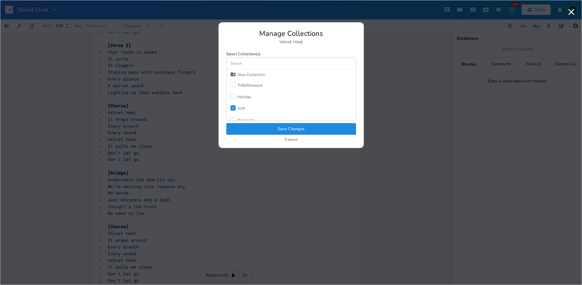
click at [233, 84] on div at bounding box center [232, 84] width 5 height 5
click at [260, 127] on button "Save Changes" at bounding box center [291, 129] width 130 height 12
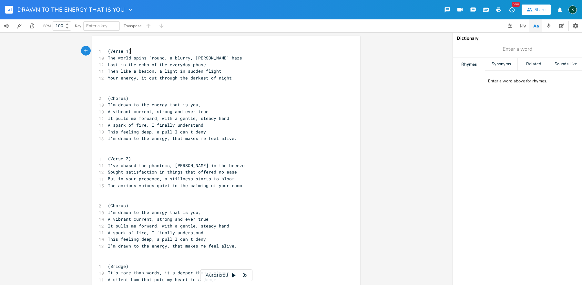
scroll to position [0, 0]
click at [214, 162] on span "I've chased the phantoms, [PERSON_NAME] in the breeze" at bounding box center [176, 165] width 137 height 6
type textarea "(Verse 1) The world spins 'round, a blurry, [PERSON_NAME] haze Lost in the echo…"
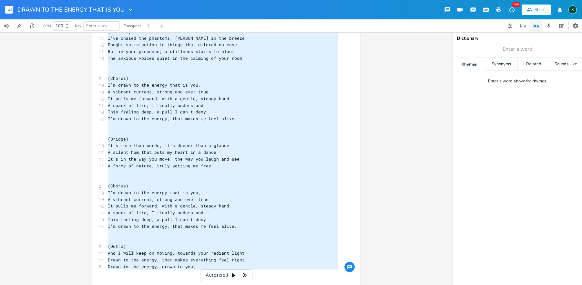
scroll to position [118, 0]
